Goal: Information Seeking & Learning: Find specific fact

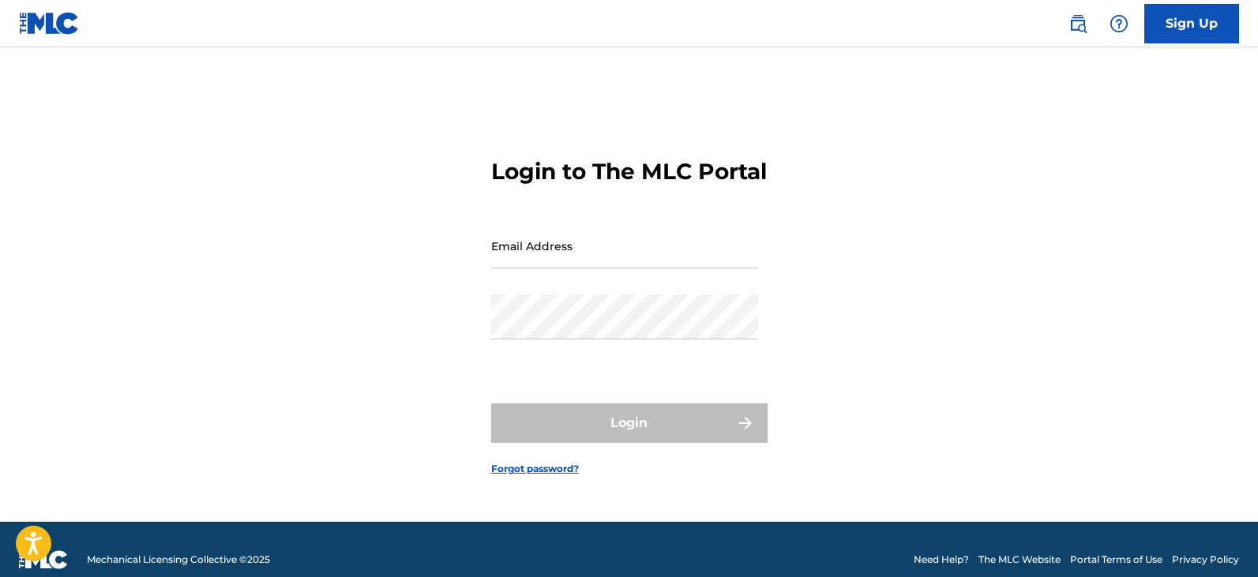
click at [589, 268] on input "Email Address" at bounding box center [624, 245] width 267 height 45
type input "[EMAIL_ADDRESS][DOMAIN_NAME]"
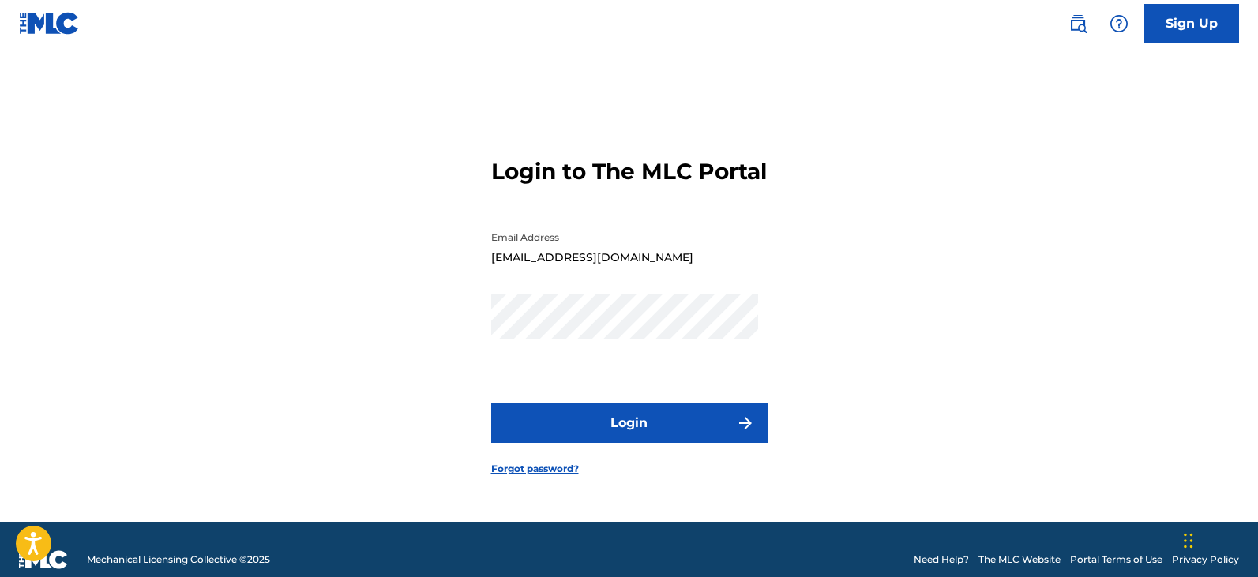
click at [635, 441] on button "Login" at bounding box center [629, 422] width 276 height 39
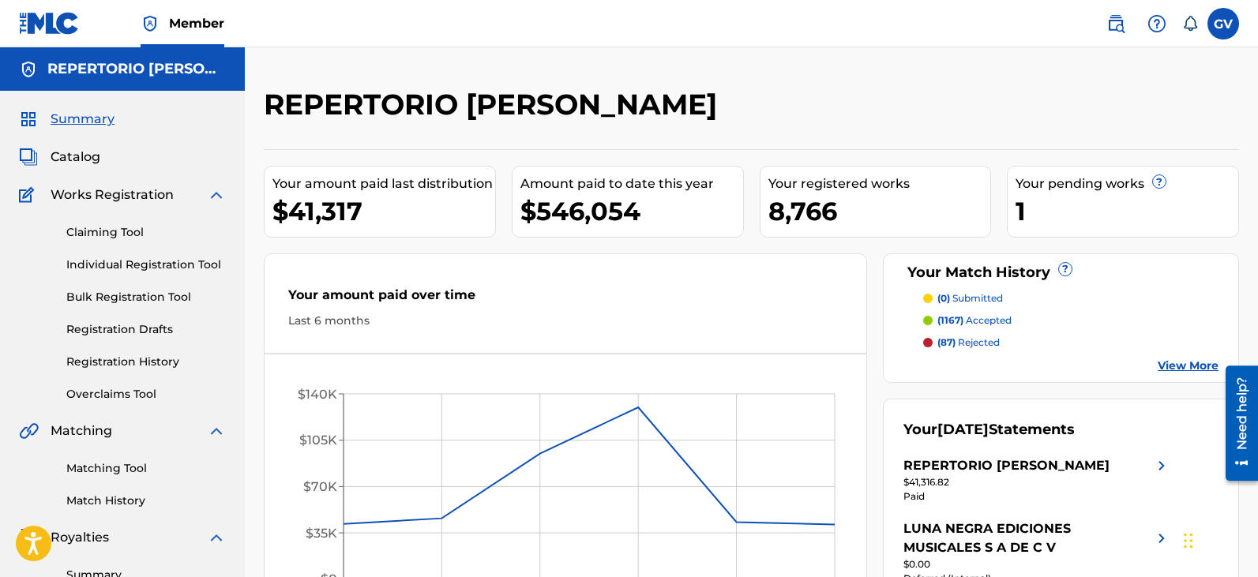
click at [73, 161] on span "Catalog" at bounding box center [76, 157] width 50 height 19
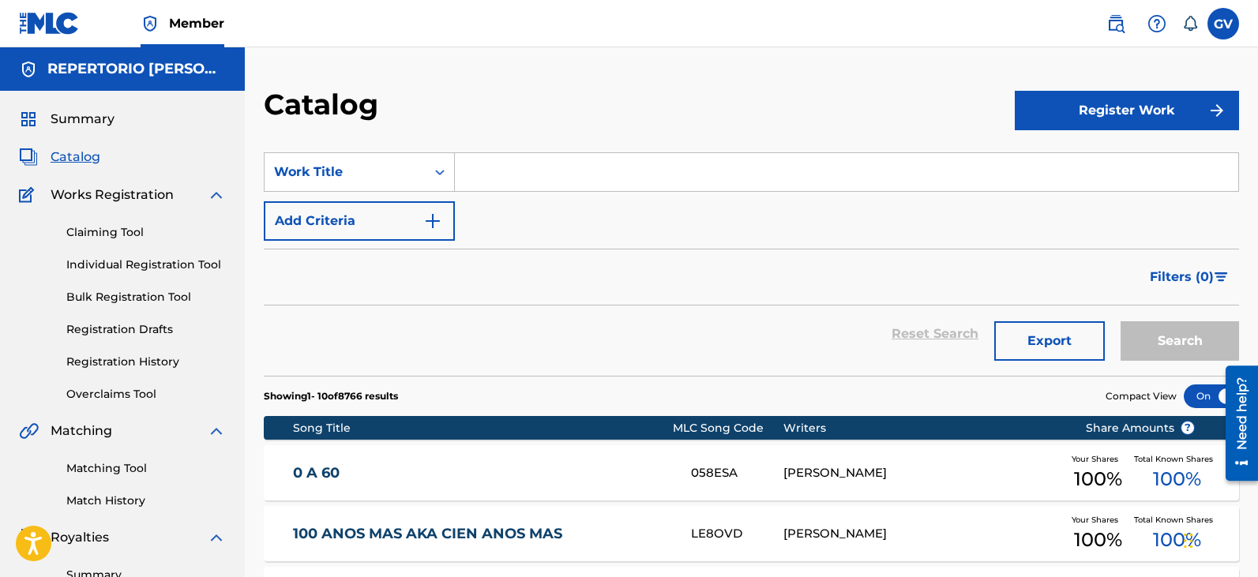
click at [503, 169] on input "Search Form" at bounding box center [846, 172] width 783 height 38
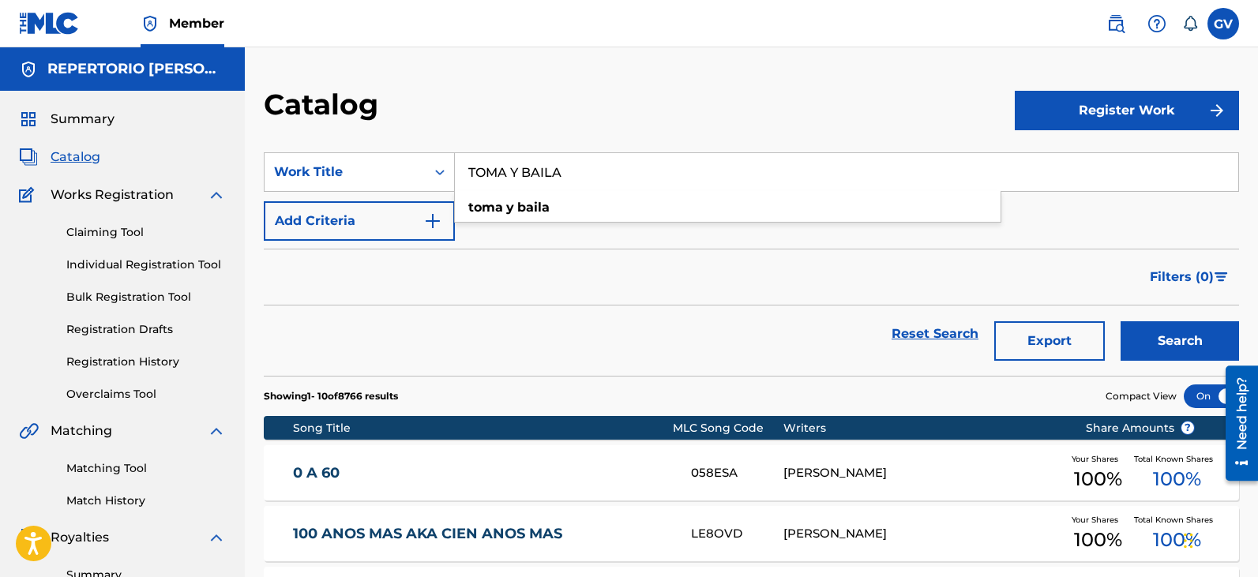
type input "TOMA Y BAILA"
click at [1120, 321] on button "Search" at bounding box center [1179, 340] width 118 height 39
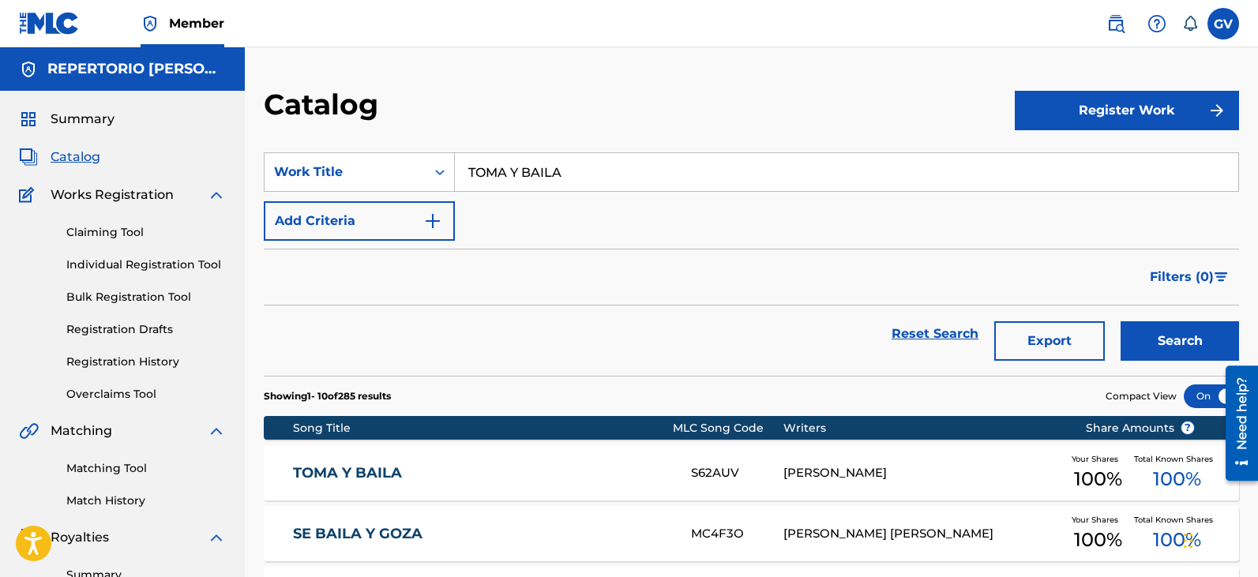
scroll to position [237, 0]
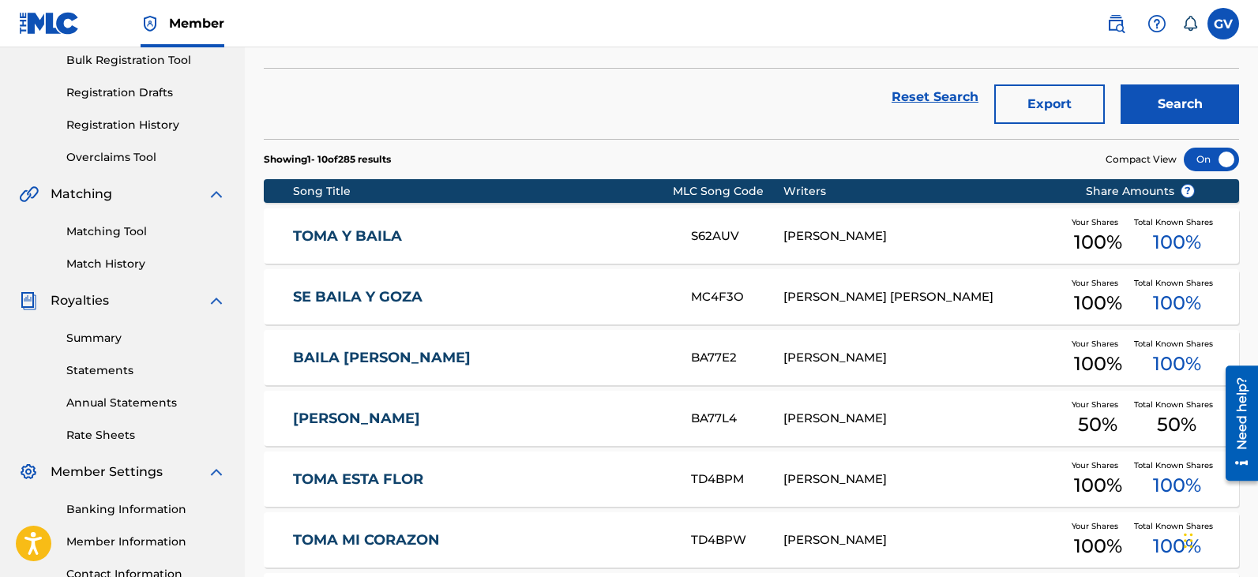
click at [710, 235] on div "S62AUV" at bounding box center [737, 236] width 92 height 18
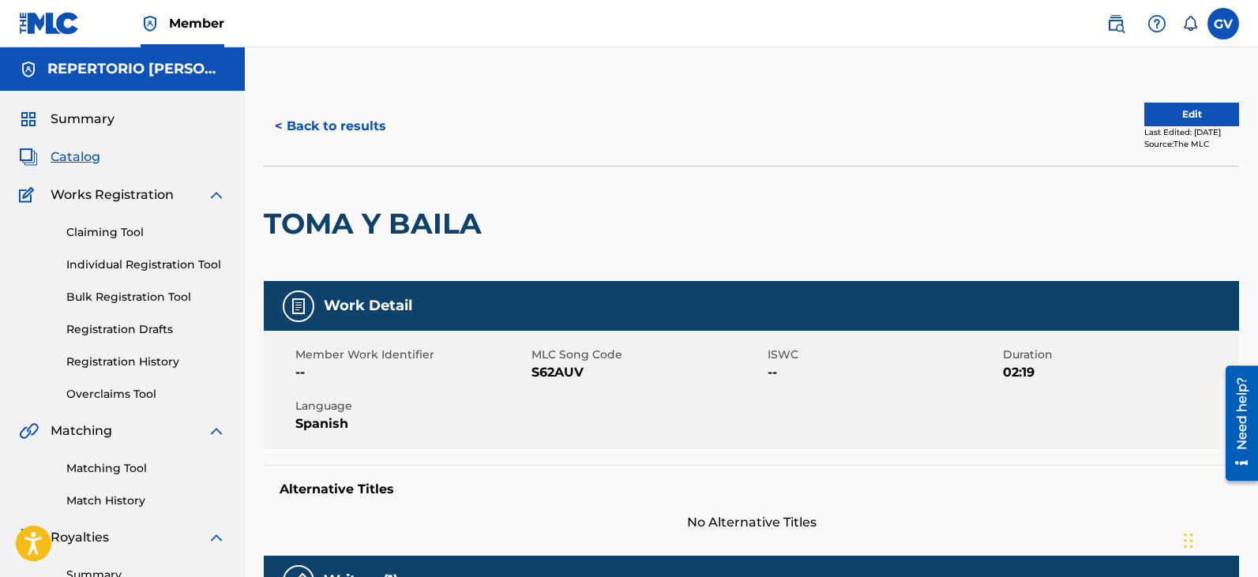
click at [73, 160] on span "Catalog" at bounding box center [76, 157] width 50 height 19
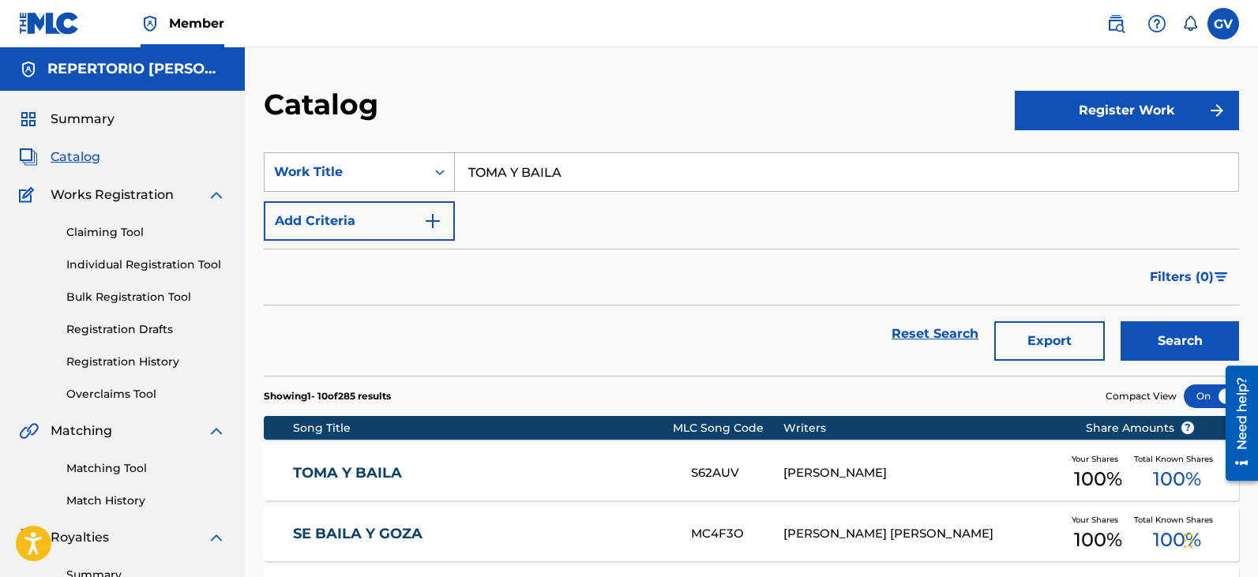
drag, startPoint x: 599, startPoint y: 173, endPoint x: 407, endPoint y: 169, distance: 192.7
click at [407, 169] on div "SearchWithCriteria546021b9-dfb2-4a6b-85cd-15c59511e1a9 Work Title TOMA Y BAILA" at bounding box center [751, 171] width 975 height 39
click at [1120, 321] on button "Search" at bounding box center [1179, 340] width 118 height 39
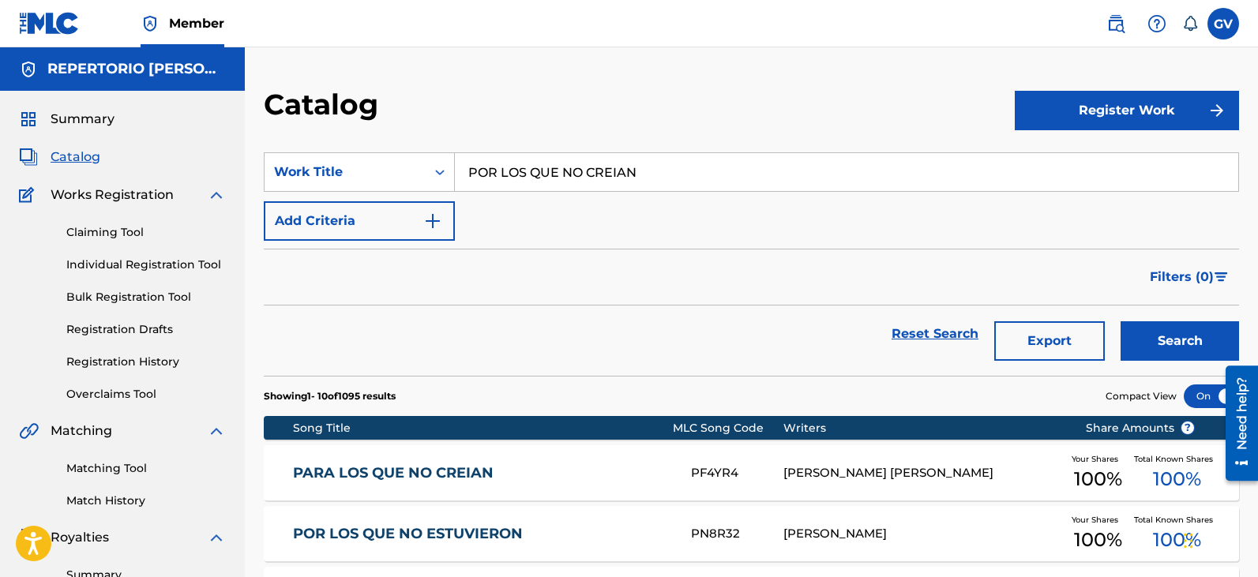
drag, startPoint x: 681, startPoint y: 167, endPoint x: 561, endPoint y: 182, distance: 121.0
click at [561, 182] on input "POR LOS QUE NO CREIAN" at bounding box center [846, 172] width 783 height 38
type input "POR LOS QUE ESTUVIERON"
click at [1120, 321] on button "Search" at bounding box center [1179, 340] width 118 height 39
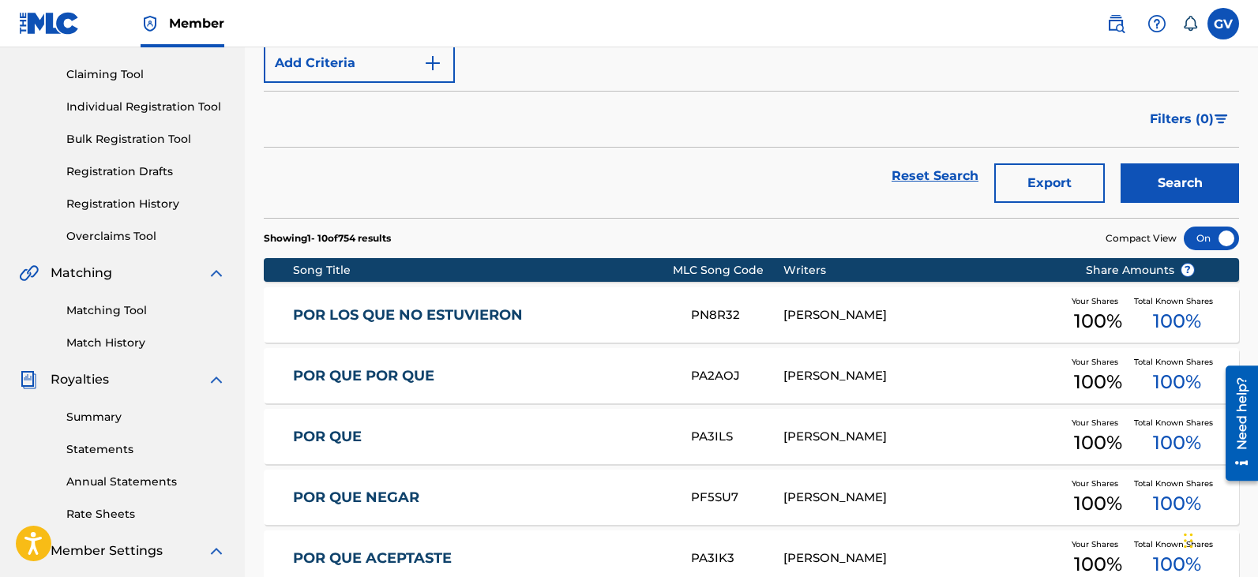
scroll to position [316, 0]
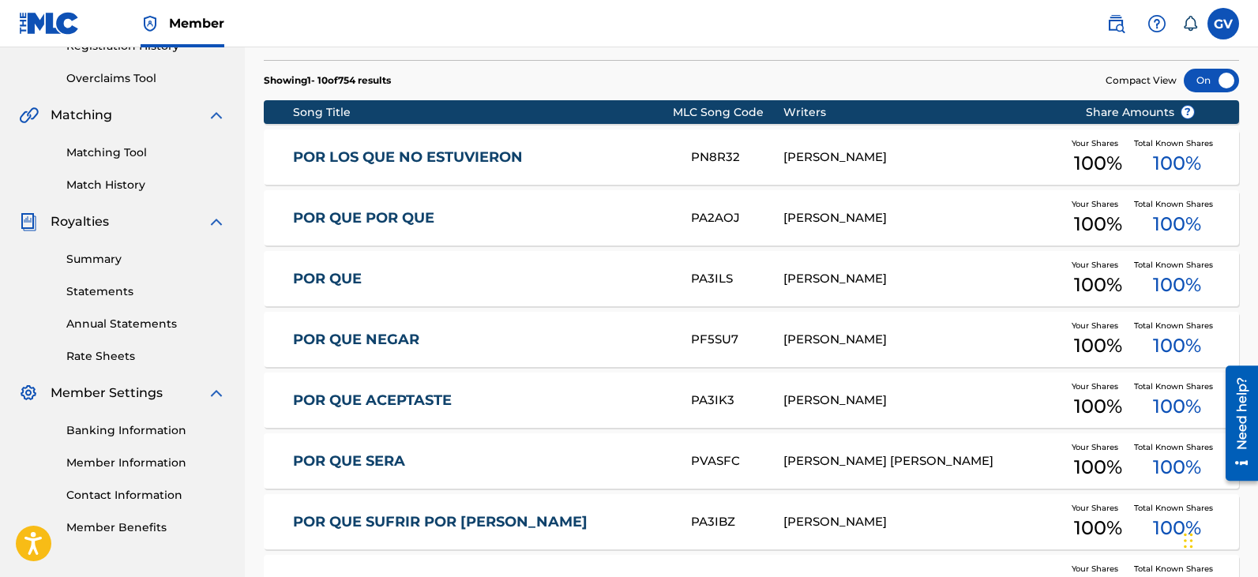
click at [445, 154] on link "POR LOS QUE NO ESTUVIERON" at bounding box center [481, 157] width 377 height 18
